Goal: Task Accomplishment & Management: Manage account settings

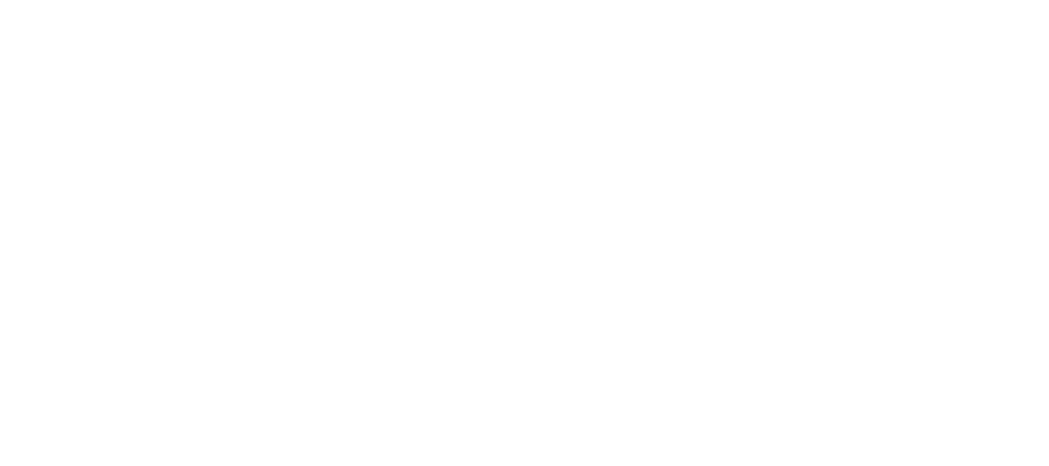
click at [867, 6] on html at bounding box center [524, 3] width 1049 height 6
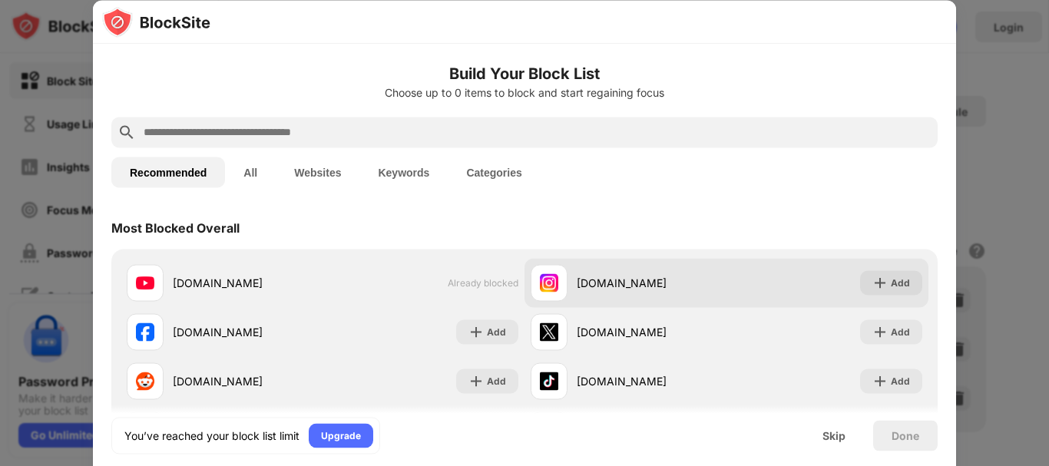
scroll to position [77, 0]
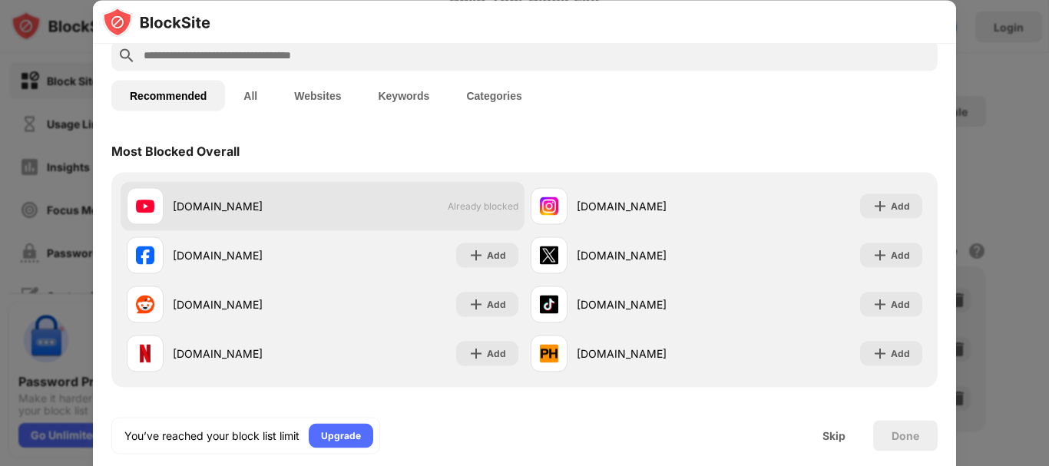
click at [369, 219] on div "[DOMAIN_NAME] Already blocked" at bounding box center [323, 205] width 404 height 49
click at [451, 193] on div "[DOMAIN_NAME] Already blocked" at bounding box center [323, 205] width 404 height 49
click at [453, 200] on div "[DOMAIN_NAME] Already blocked" at bounding box center [323, 205] width 404 height 49
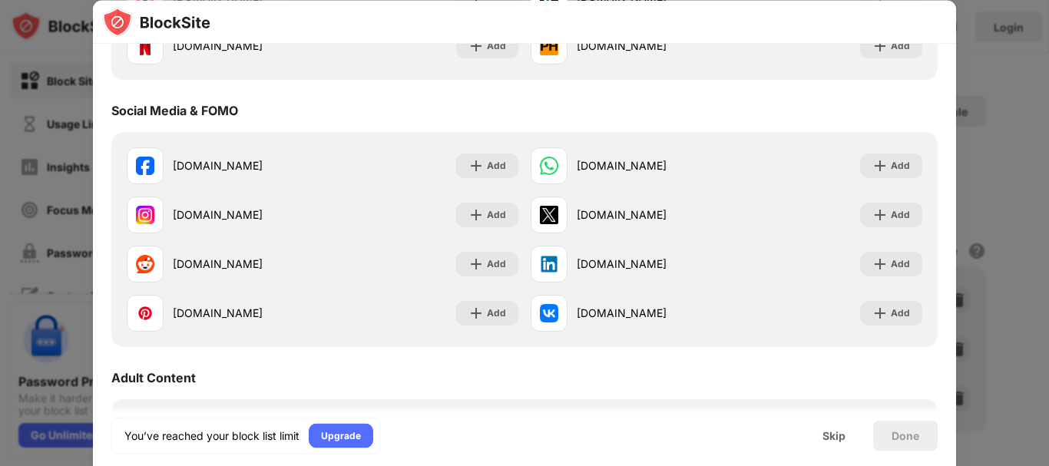
scroll to position [0, 0]
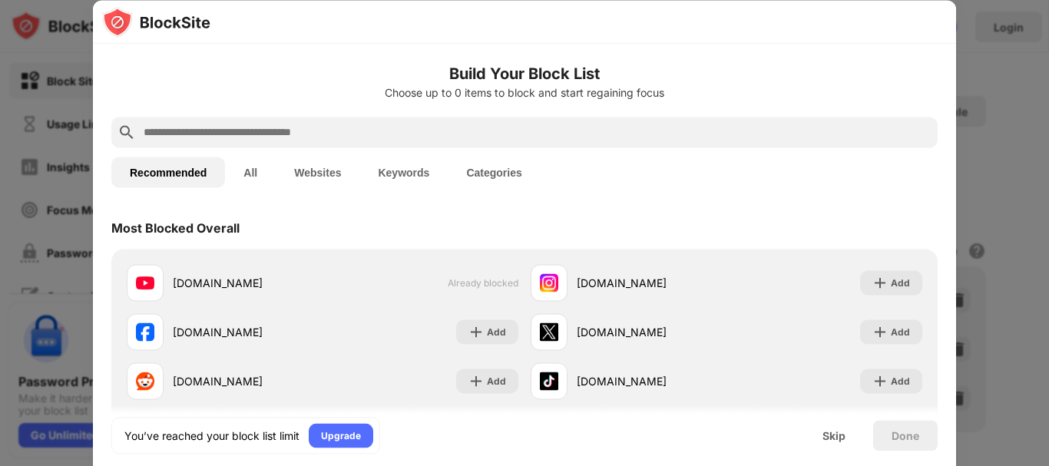
click at [832, 431] on div "Skip" at bounding box center [833, 435] width 23 height 12
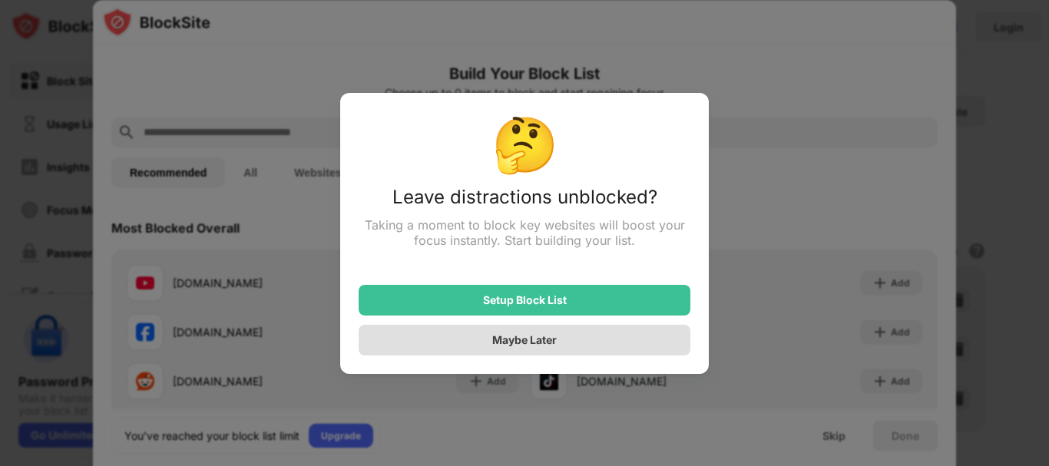
click at [547, 342] on div "Maybe Later" at bounding box center [524, 339] width 64 height 13
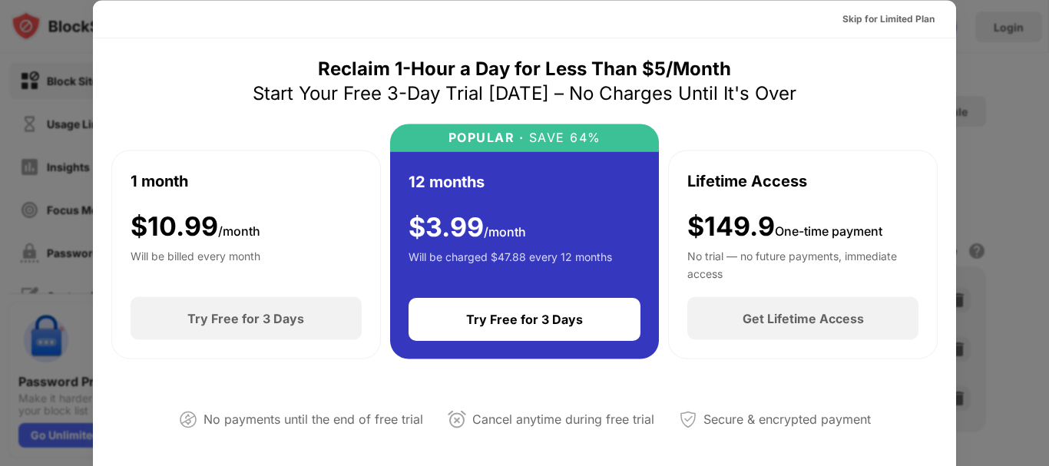
click at [867, 3] on div "Skip for Limited Plan" at bounding box center [524, 19] width 863 height 38
click at [872, 19] on div "Skip for Limited Plan" at bounding box center [888, 18] width 92 height 15
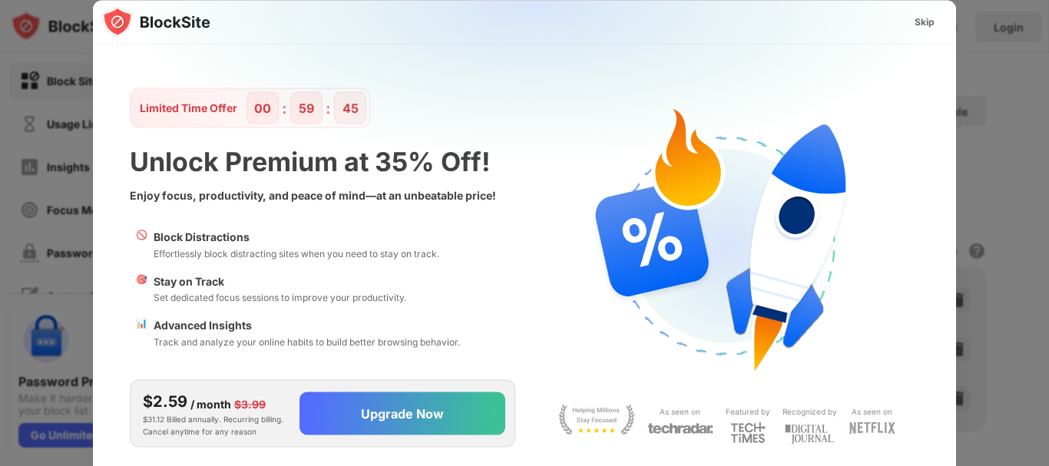
click at [923, 24] on div "Skip" at bounding box center [924, 21] width 20 height 15
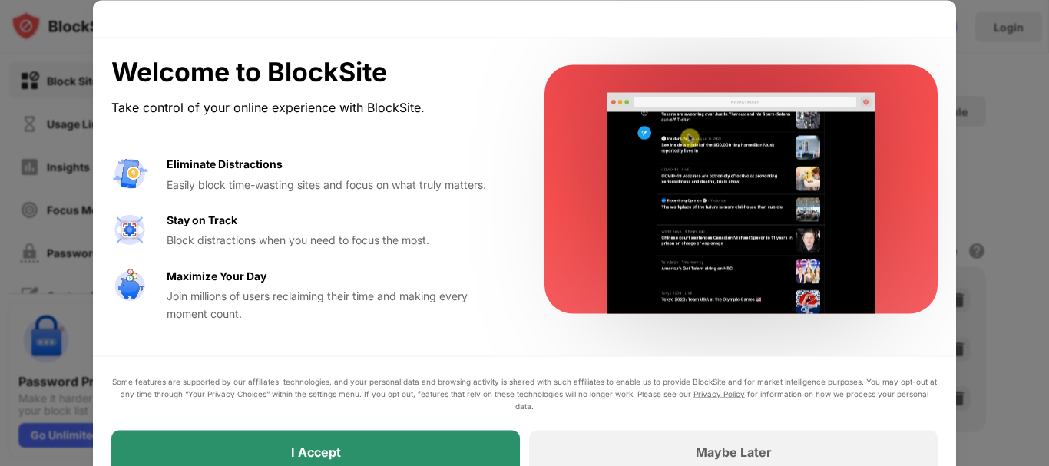
click at [440, 447] on div "I Accept" at bounding box center [315, 451] width 408 height 43
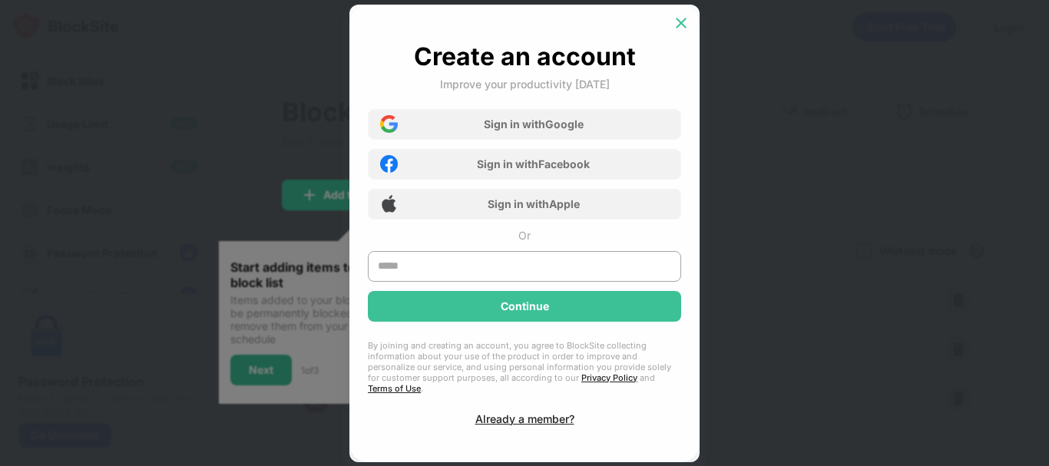
click at [682, 31] on img at bounding box center [680, 22] width 15 height 15
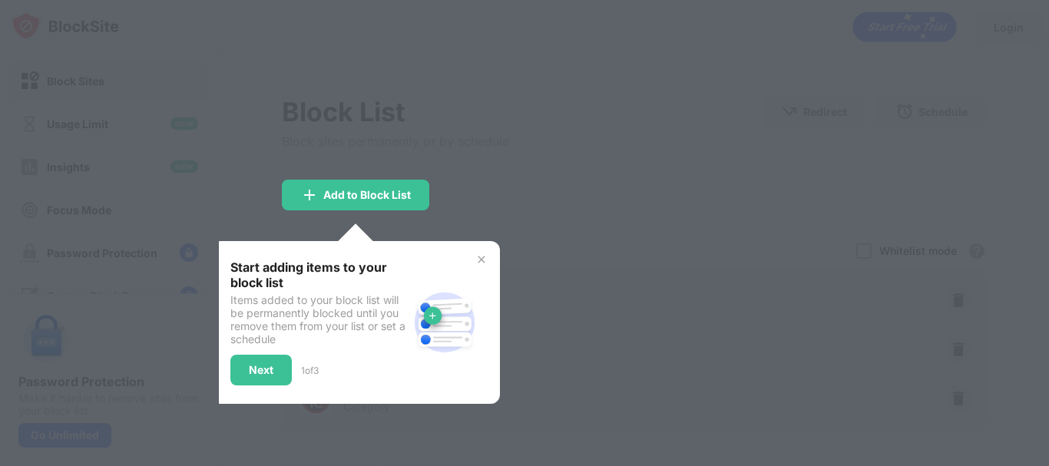
click at [516, 223] on div at bounding box center [524, 233] width 1049 height 466
click at [490, 250] on div "Start adding items to your block list Items added to your block list will be pe…" at bounding box center [356, 322] width 288 height 163
click at [484, 260] on img at bounding box center [481, 259] width 12 height 12
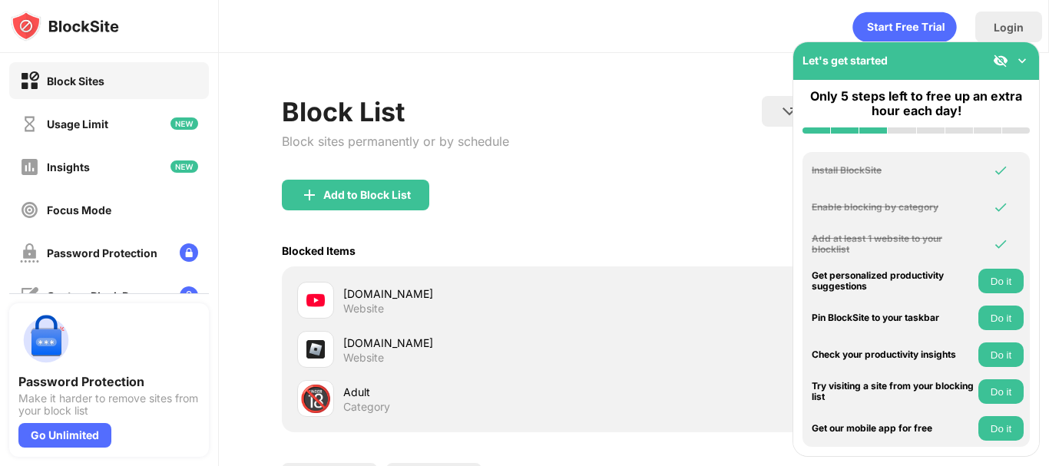
click at [1025, 53] on img at bounding box center [1021, 60] width 15 height 15
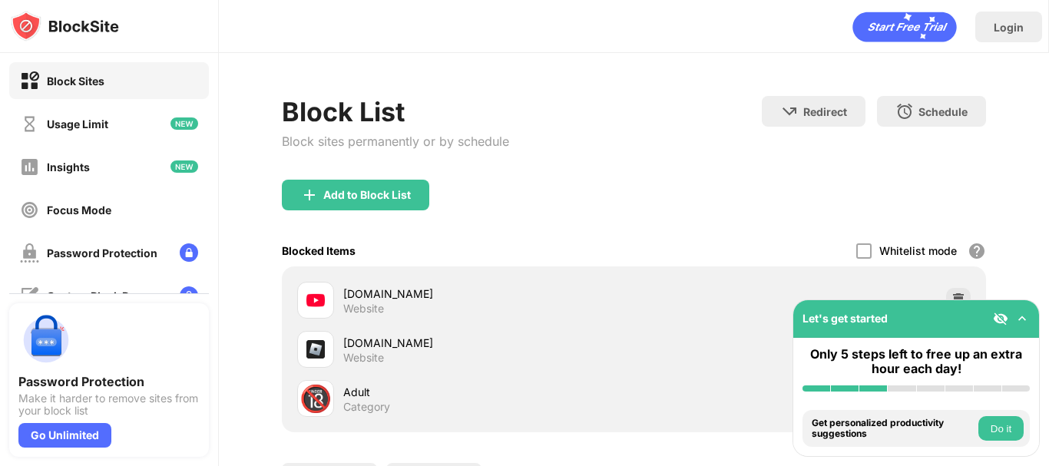
scroll to position [141, 0]
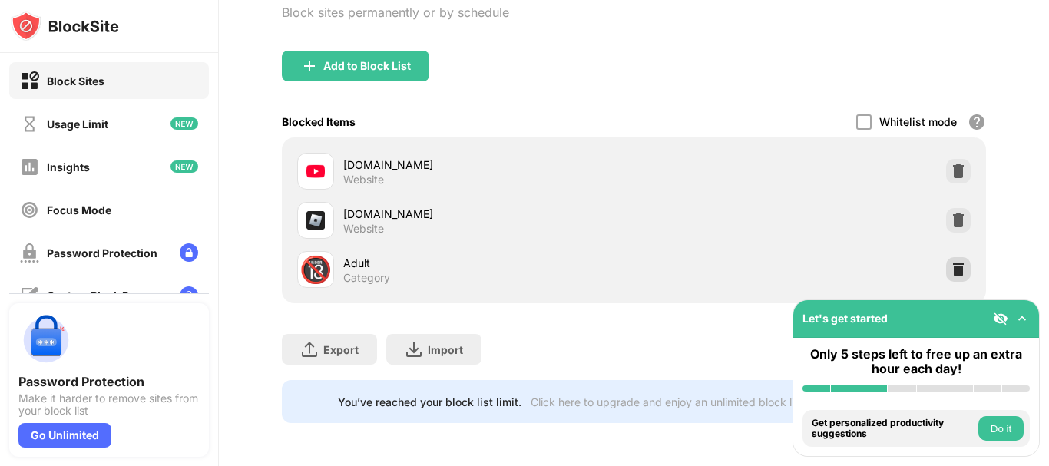
click at [951, 262] on img at bounding box center [958, 269] width 15 height 15
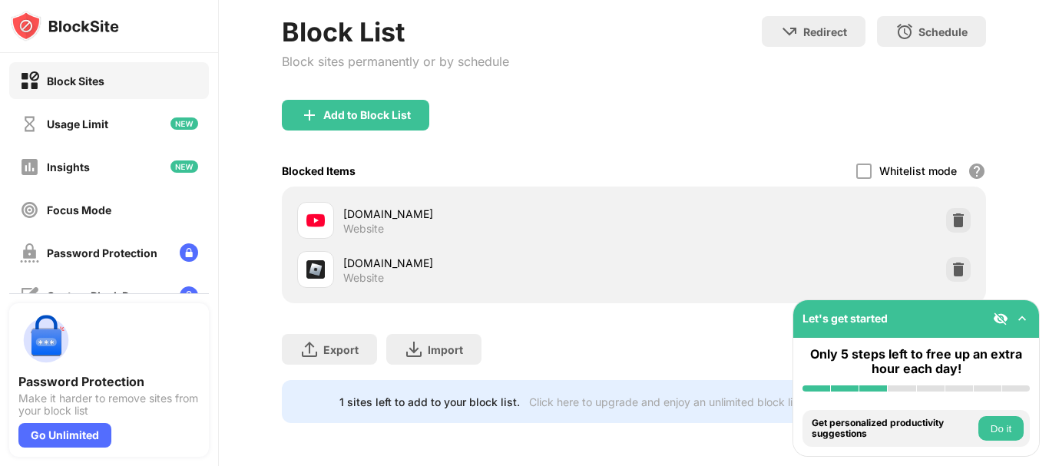
scroll to position [91, 0]
click at [839, 204] on div "[DOMAIN_NAME] Website" at bounding box center [634, 220] width 686 height 49
click at [365, 100] on div "Add to Block List" at bounding box center [355, 115] width 147 height 31
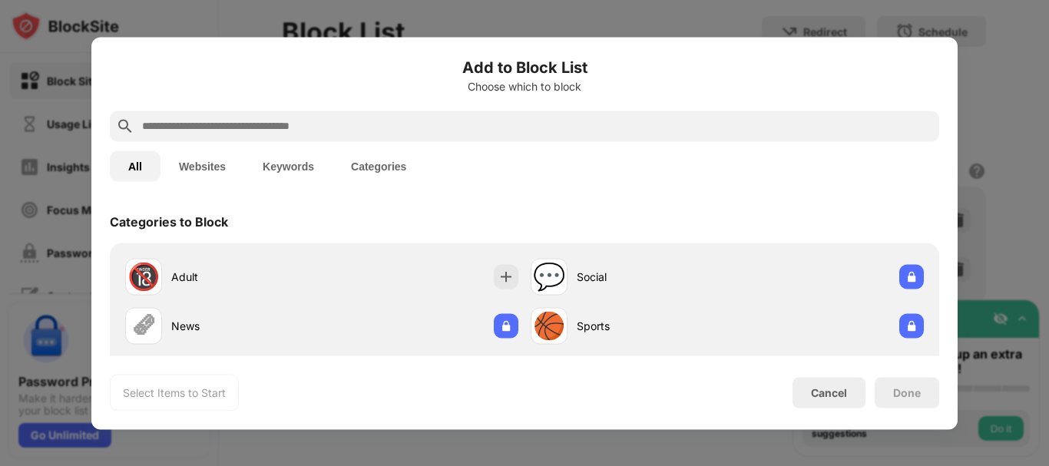
click at [997, 180] on div at bounding box center [524, 233] width 1049 height 466
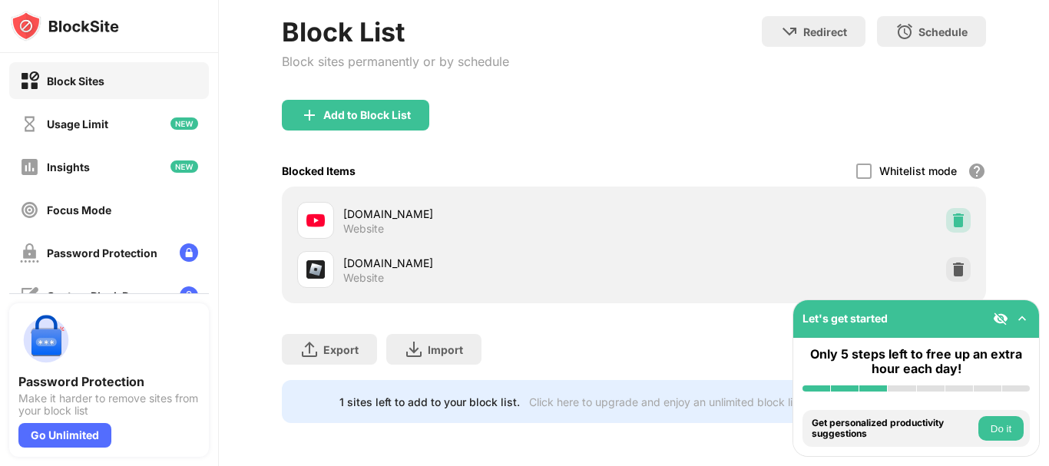
click at [954, 213] on img at bounding box center [958, 220] width 15 height 15
